Goal: Check status: Check status

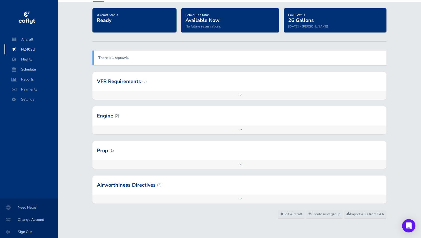
click at [115, 182] on div at bounding box center [239, 185] width 294 height 19
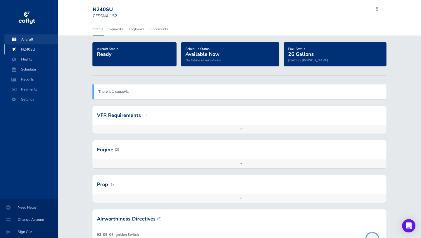
click at [30, 35] on span "Aircraft" at bounding box center [31, 39] width 42 height 10
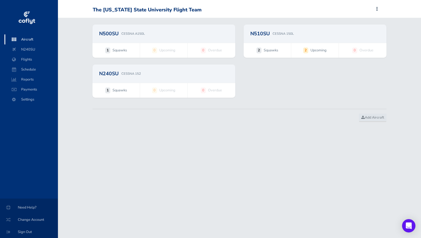
click at [264, 34] on h2 "N510SU" at bounding box center [259, 33] width 19 height 5
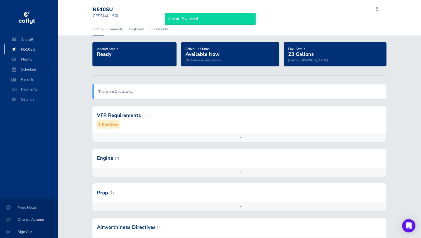
scroll to position [42, 0]
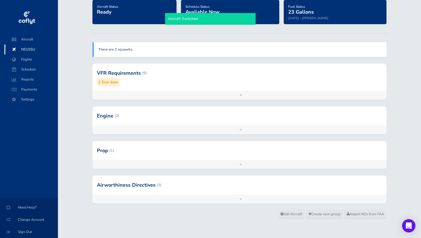
click at [125, 186] on div at bounding box center [239, 185] width 294 height 19
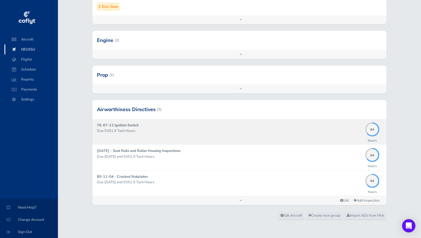
scroll to position [113, 0]
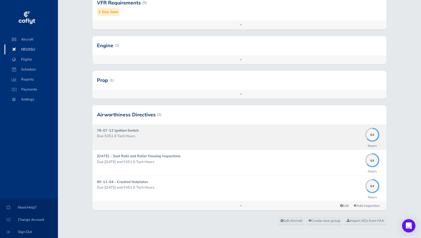
click at [140, 138] on p "Due 5351.9 Tach Hours" at bounding box center [230, 137] width 266 height 6
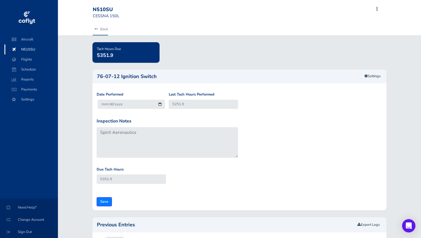
click at [98, 33] on link "Back" at bounding box center [100, 29] width 15 height 12
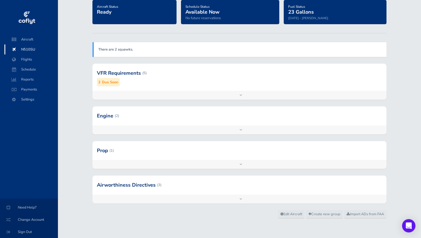
click at [120, 184] on div at bounding box center [239, 185] width 294 height 19
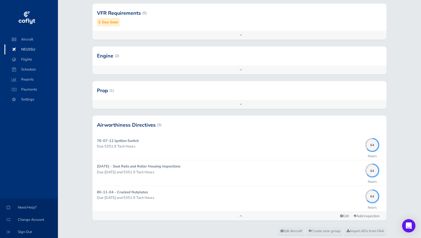
scroll to position [103, 0]
click at [136, 48] on div at bounding box center [239, 55] width 294 height 19
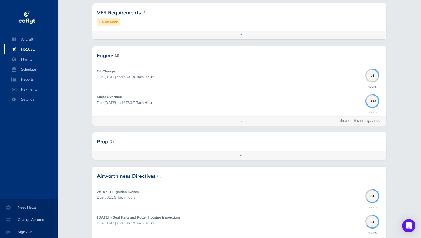
click at [131, 54] on div at bounding box center [239, 55] width 294 height 19
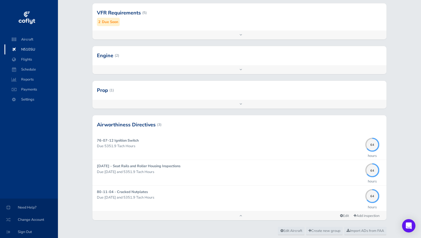
scroll to position [119, 0]
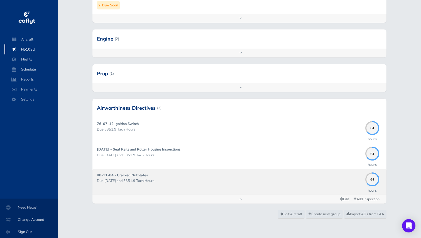
click at [121, 183] on p "Due 04/30/2026 and 5351.9 Tach Hours" at bounding box center [230, 181] width 266 height 6
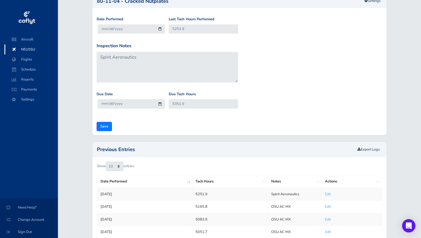
scroll to position [79, 0]
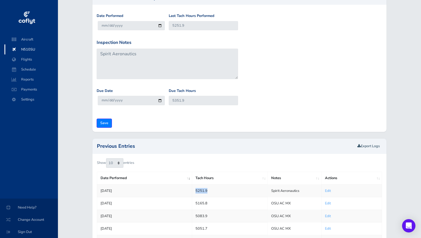
drag, startPoint x: 209, startPoint y: 191, endPoint x: 193, endPoint y: 191, distance: 16.4
click at [193, 191] on td "5251.9" at bounding box center [230, 191] width 76 height 13
copy td "5251.9"
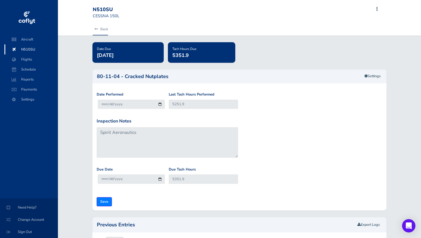
click at [98, 27] on link "Back" at bounding box center [100, 29] width 15 height 12
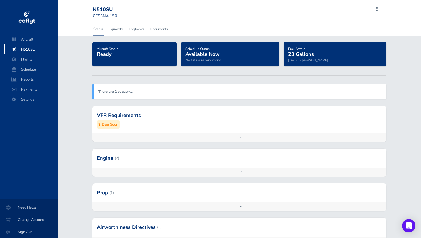
click at [122, 124] on div at bounding box center [239, 115] width 294 height 27
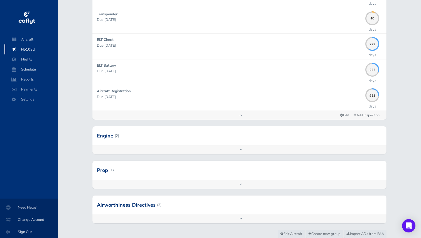
scroll to position [171, 0]
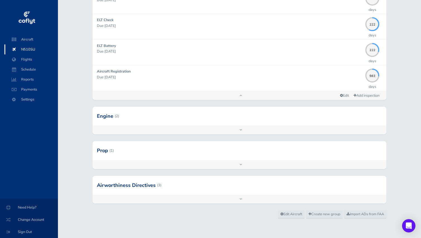
click at [100, 174] on div "Prop (1) Overhaul Due 02/28/2026 and 6864.2 Tach Hours 191 days Add inspection …" at bounding box center [239, 158] width 302 height 34
click at [100, 183] on div at bounding box center [239, 185] width 294 height 19
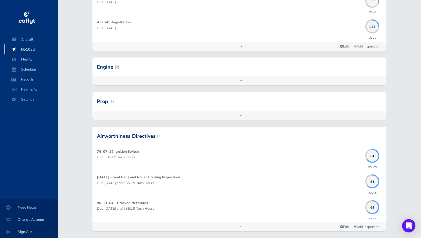
scroll to position [221, 0]
click at [137, 82] on div "Add inspection Edit" at bounding box center [239, 80] width 294 height 9
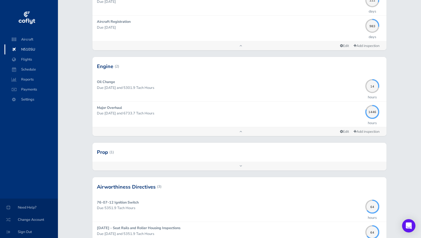
click at [124, 149] on div at bounding box center [239, 152] width 294 height 19
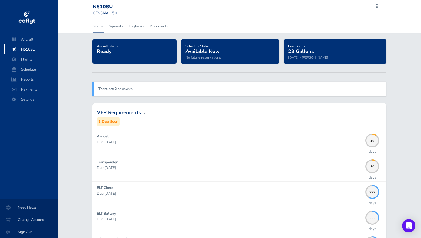
scroll to position [0, 0]
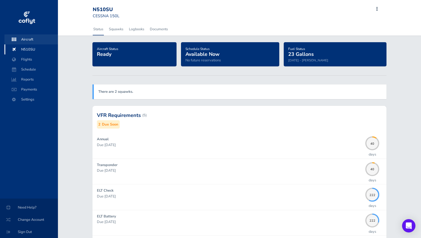
click at [22, 38] on span "Aircraft" at bounding box center [31, 39] width 42 height 10
